Goal: Task Accomplishment & Management: Use online tool/utility

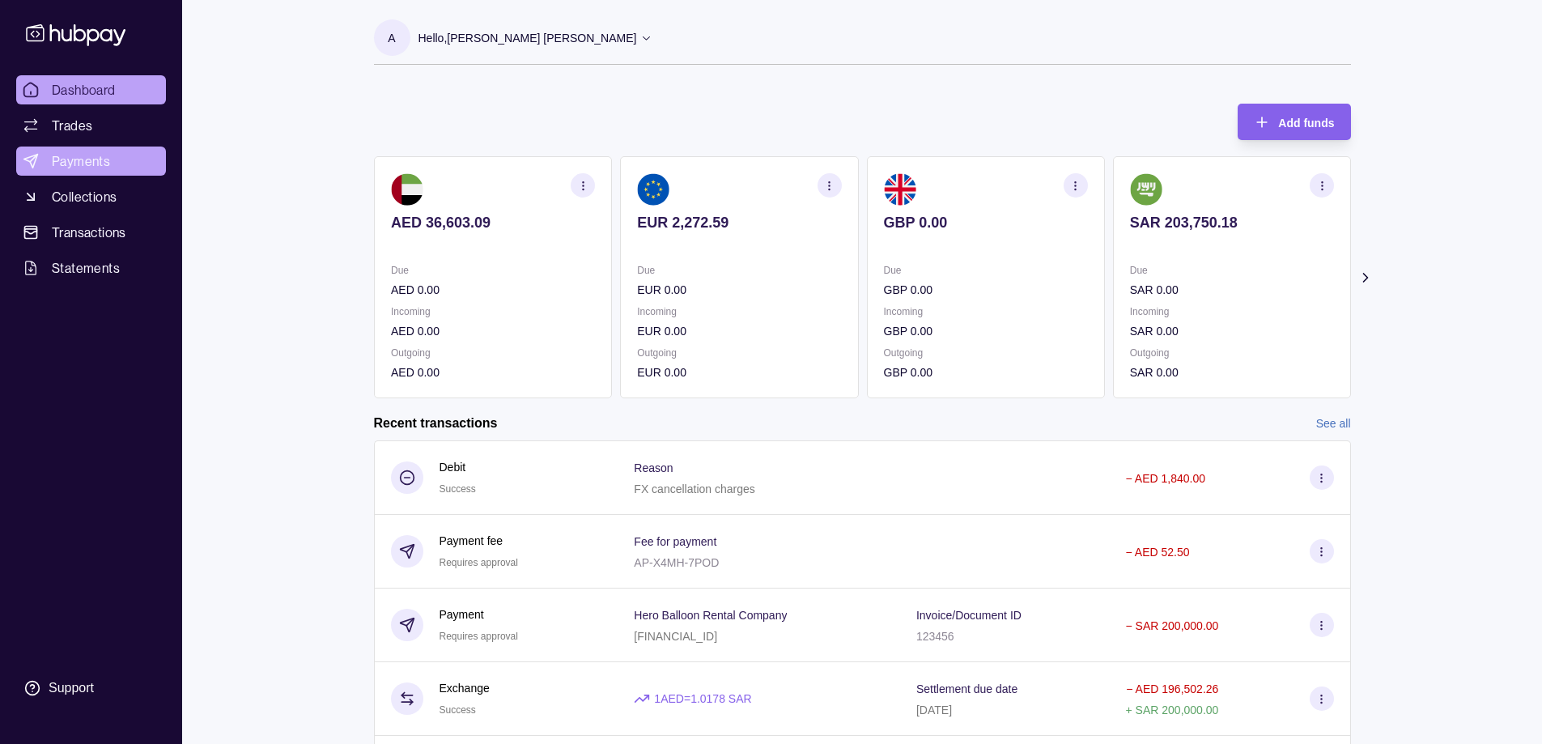
click at [78, 166] on span "Payments" at bounding box center [81, 160] width 58 height 19
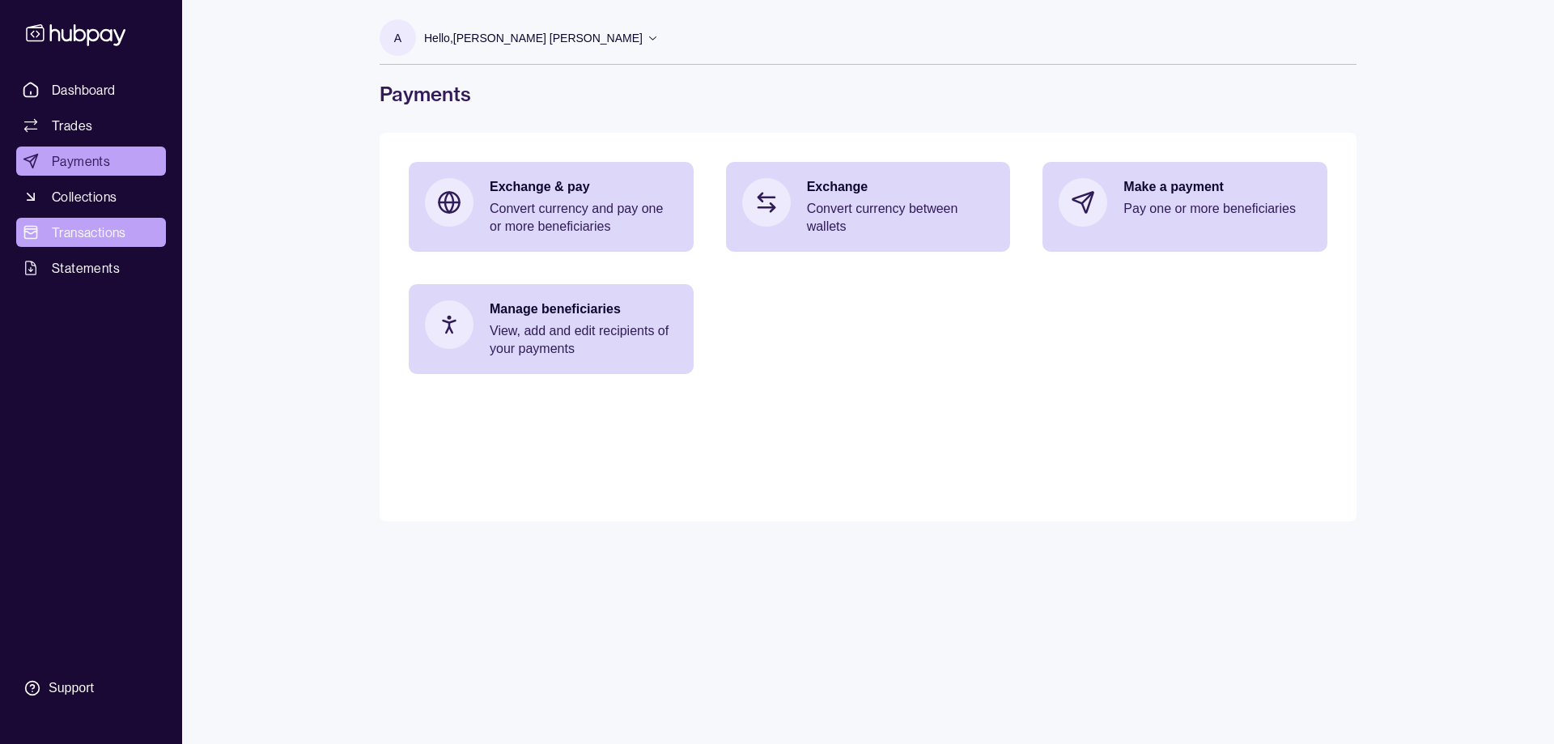
click at [95, 231] on span "Transactions" at bounding box center [89, 232] width 74 height 19
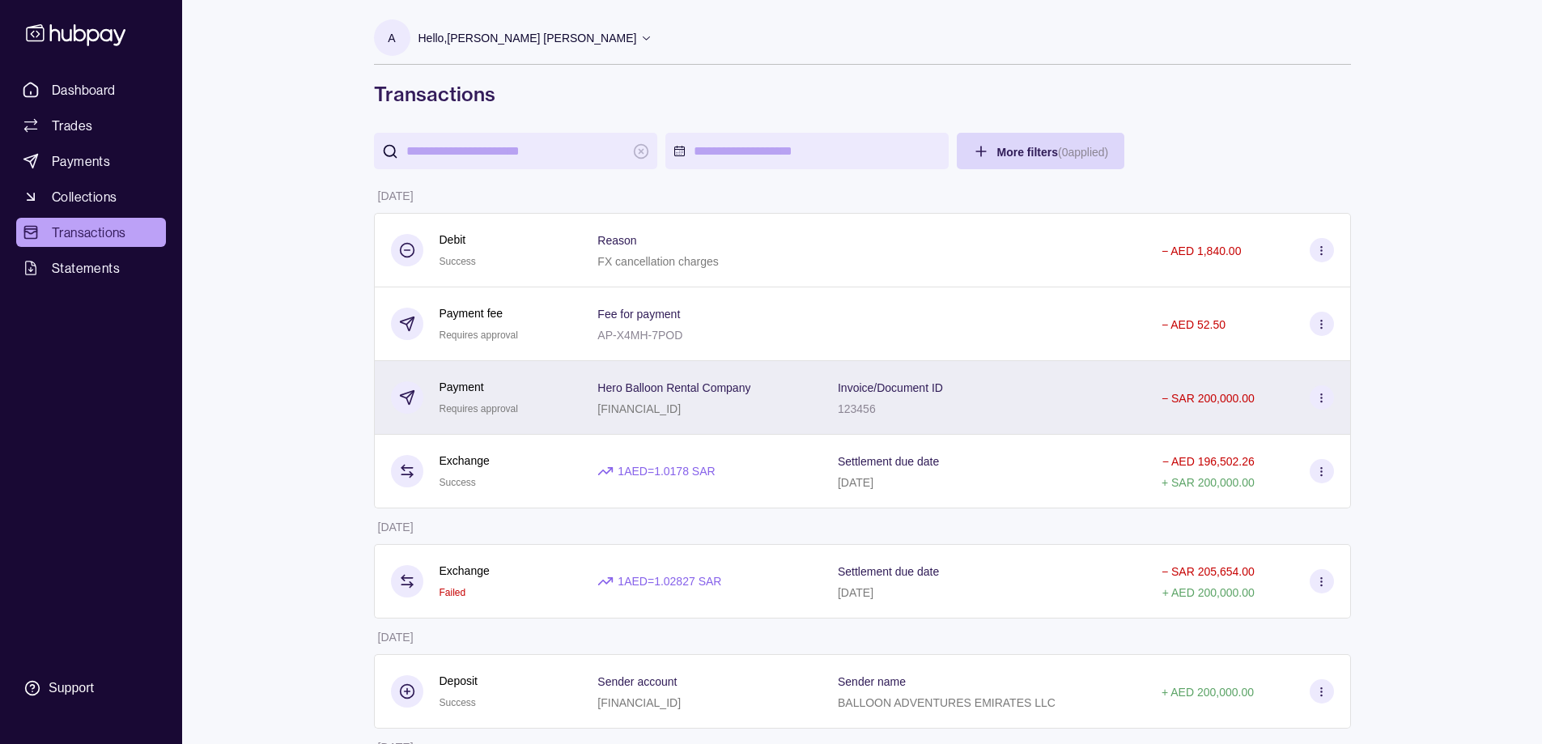
click at [559, 406] on div "Payment Requires approval" at bounding box center [478, 398] width 175 height 40
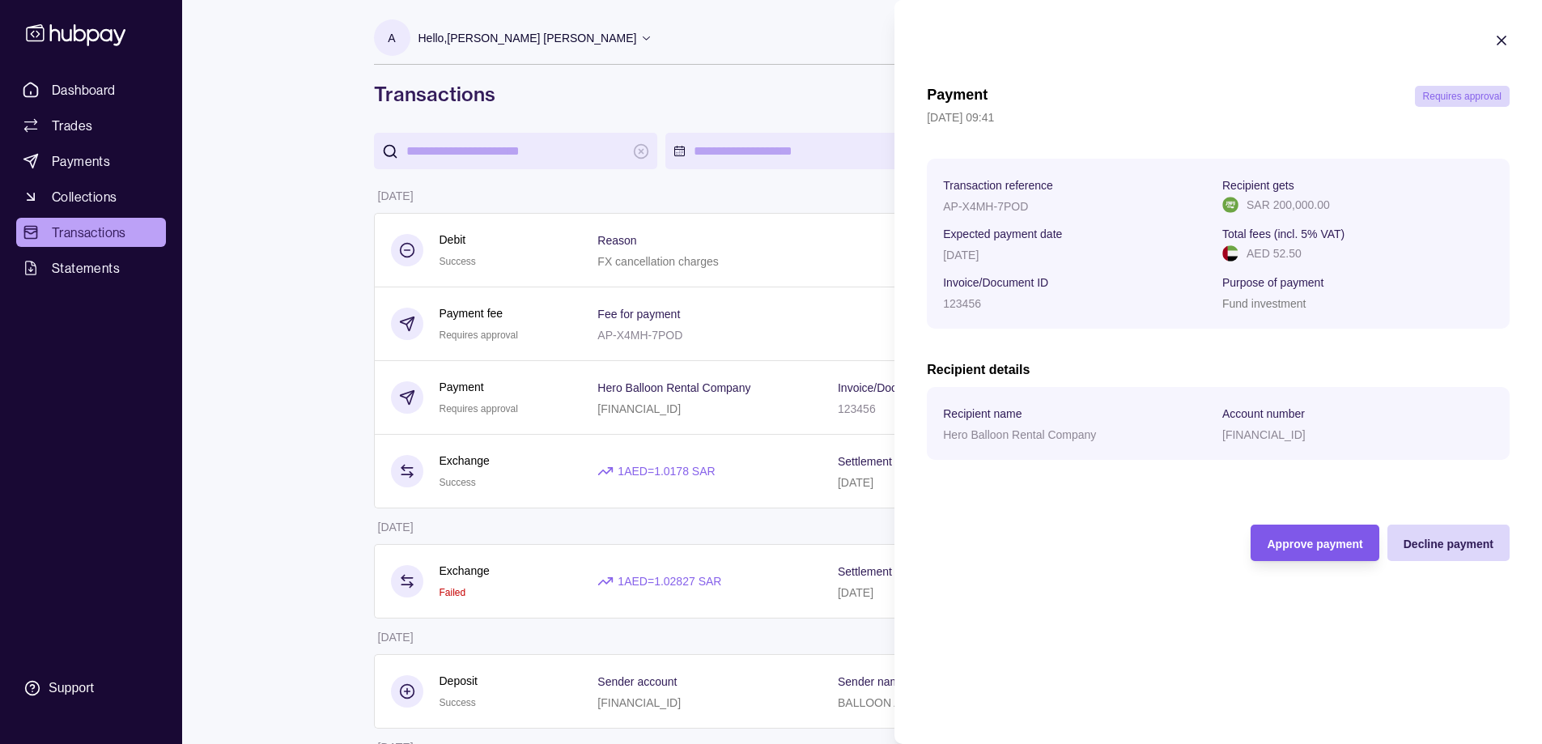
click at [1308, 539] on span "Approve payment" at bounding box center [1315, 544] width 96 height 13
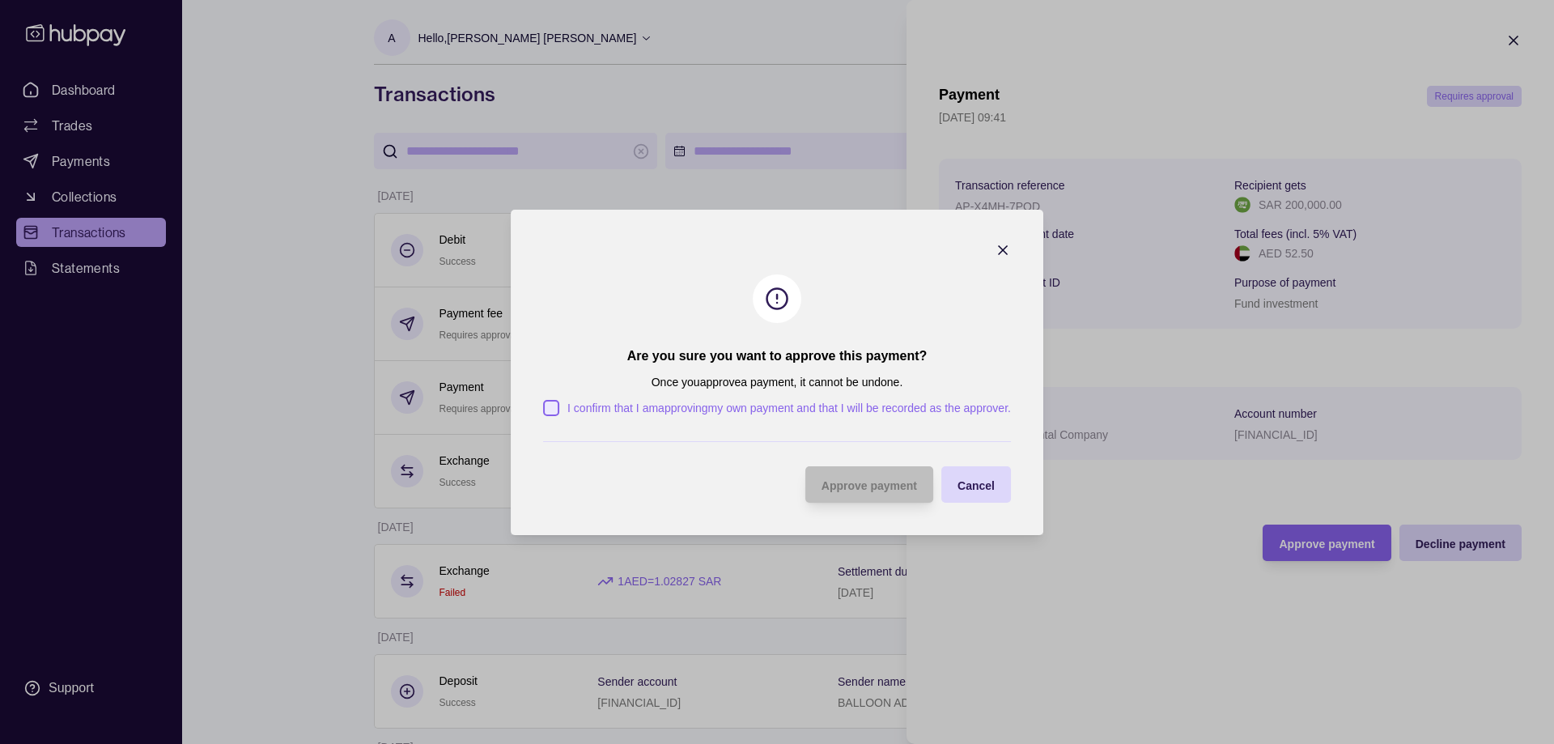
click at [555, 406] on button "I confirm that I am approving my own payment and that I will be recorded as the…" at bounding box center [551, 408] width 16 height 16
click at [882, 494] on div "Approve payment" at bounding box center [857, 484] width 120 height 36
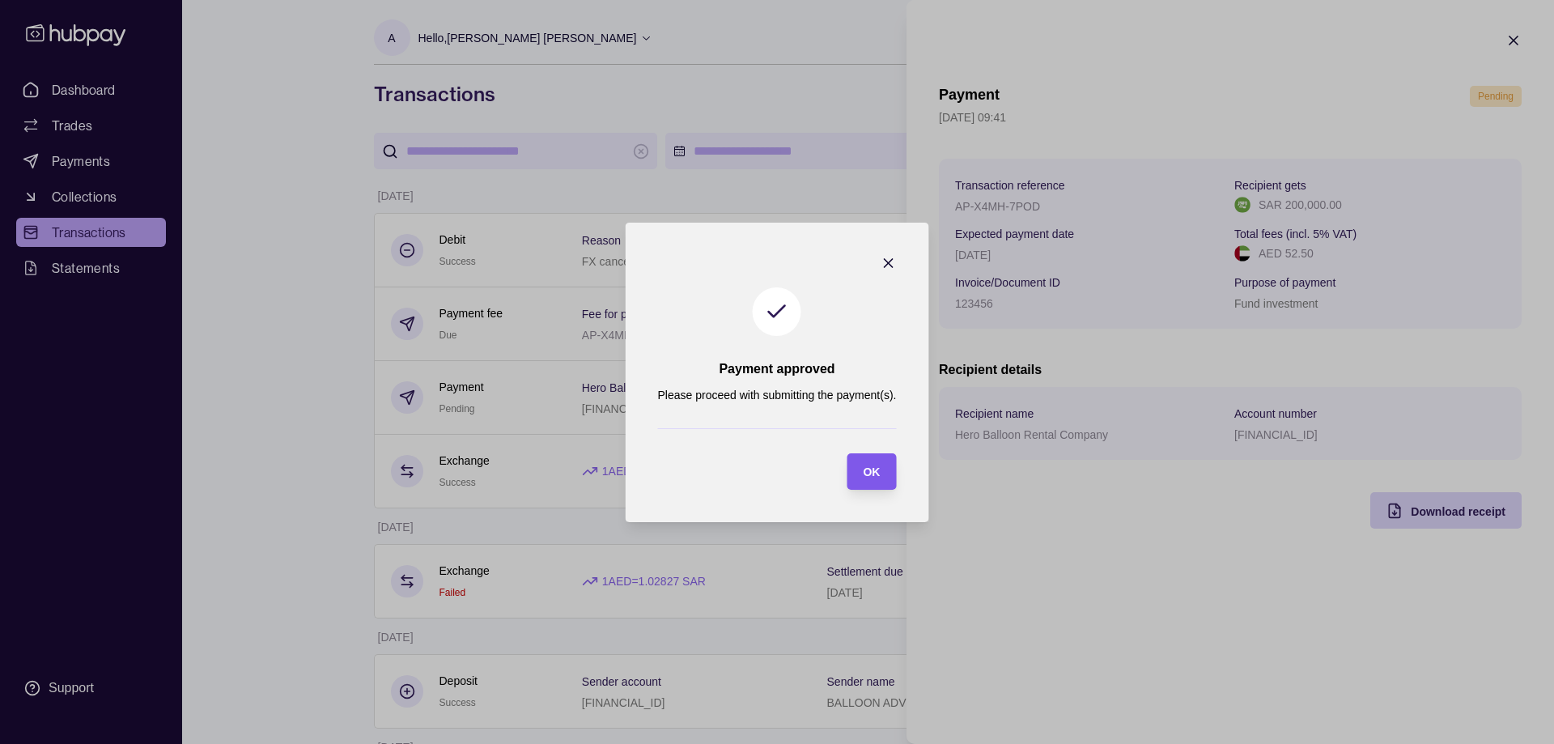
click at [863, 468] on span "OK" at bounding box center [871, 471] width 17 height 13
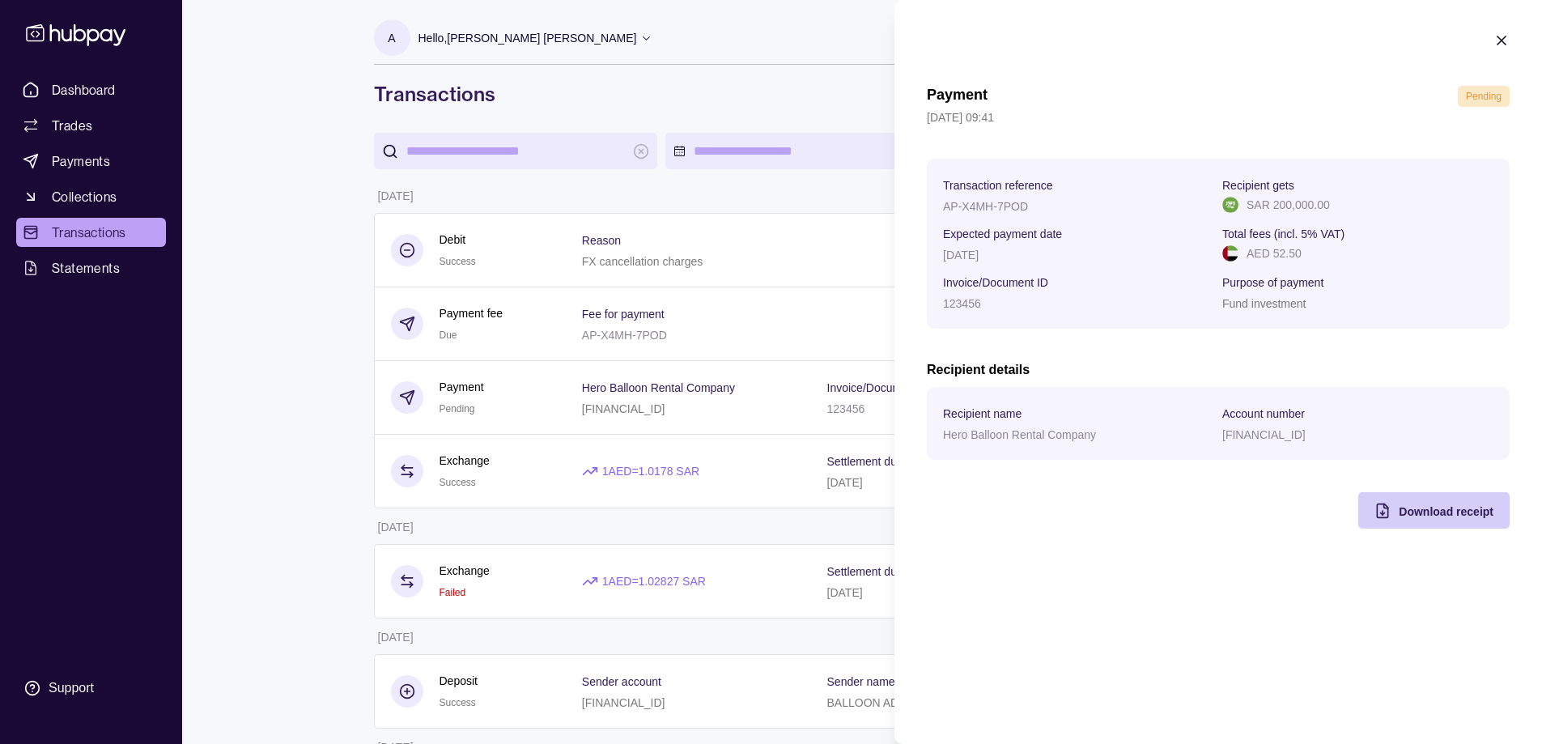
click at [1457, 511] on span "Download receipt" at bounding box center [1446, 511] width 95 height 13
